Goal: Find contact information: Find contact information

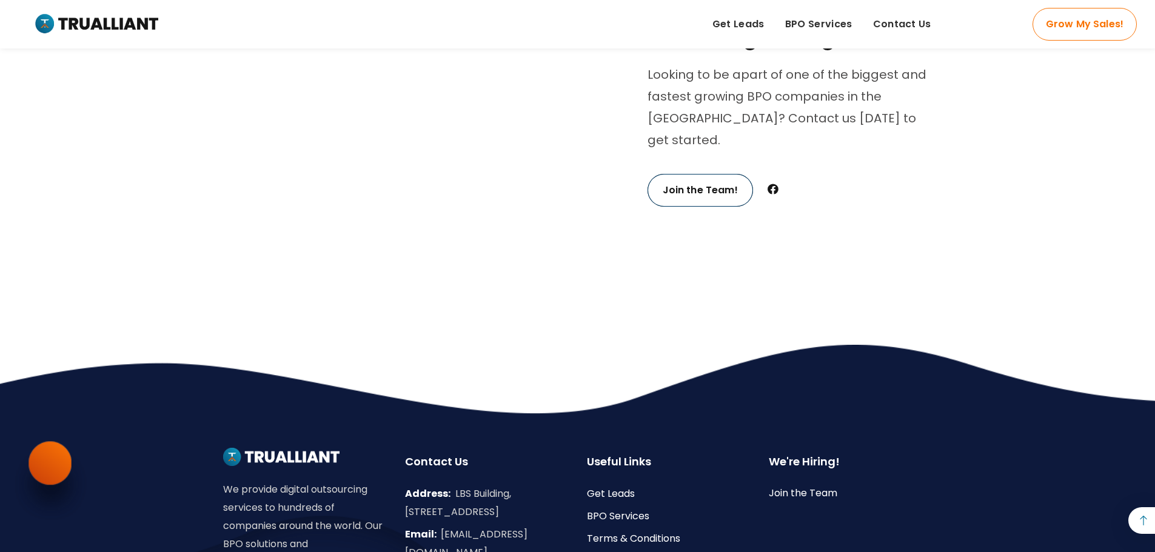
scroll to position [4133, 0]
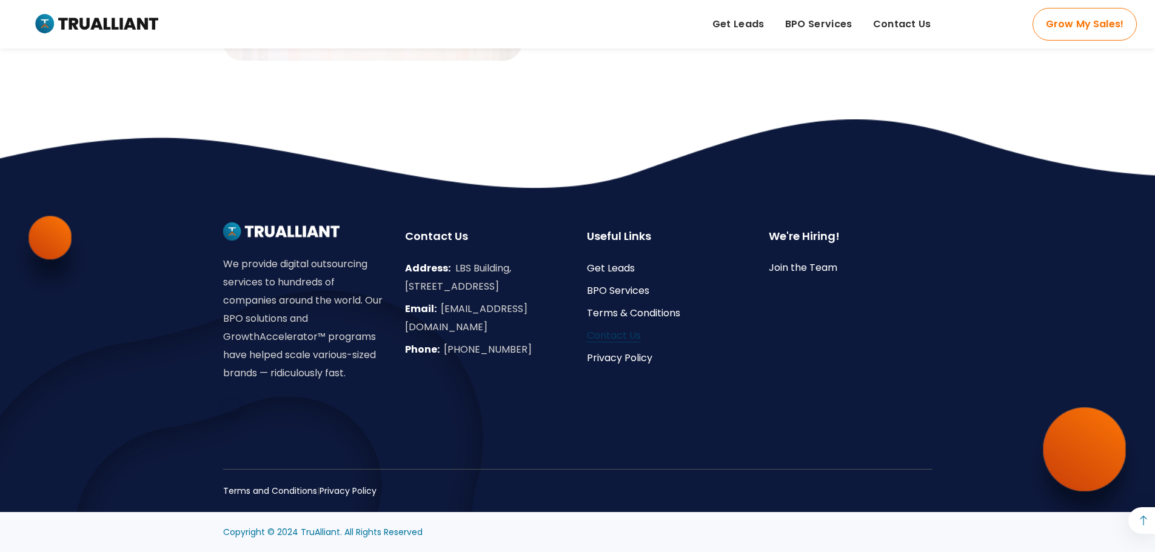
click at [619, 336] on link "Contact Us" at bounding box center [614, 335] width 54 height 14
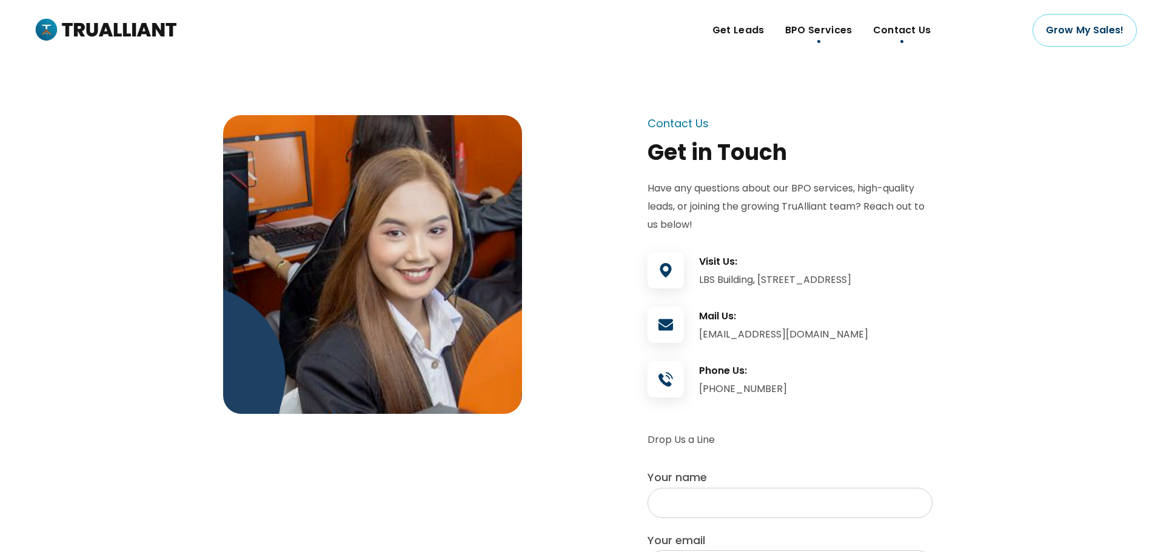
click at [818, 30] on span "BPO Services" at bounding box center [818, 30] width 67 height 18
